Goal: Transaction & Acquisition: Purchase product/service

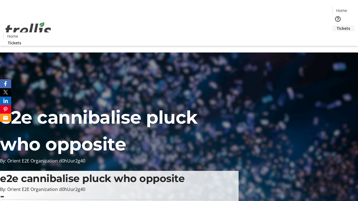
click at [337, 25] on span "Tickets" at bounding box center [343, 28] width 13 height 6
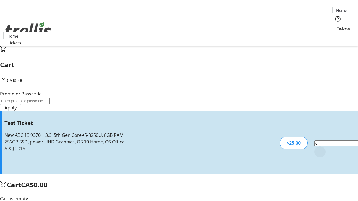
click at [317, 149] on mat-icon "Increment by one" at bounding box center [320, 152] width 7 height 7
type input "1"
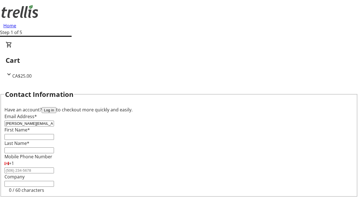
type input "[PERSON_NAME][EMAIL_ADDRESS][DOMAIN_NAME]"
type input "[PERSON_NAME]"
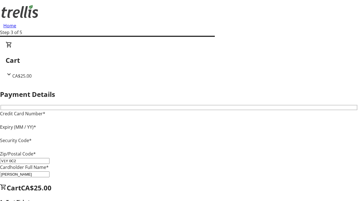
type input "V1Y 0C2"
